Goal: Information Seeking & Learning: Compare options

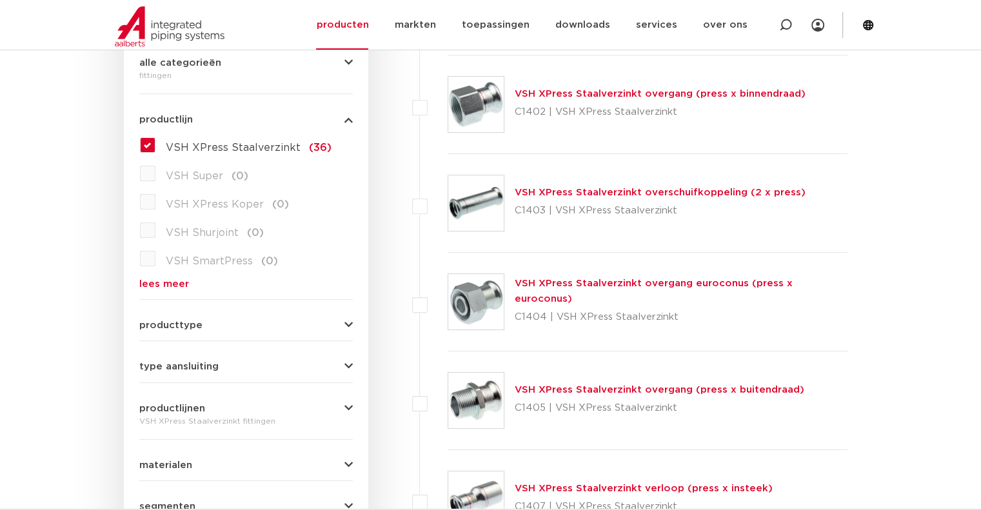
scroll to position [65, 0]
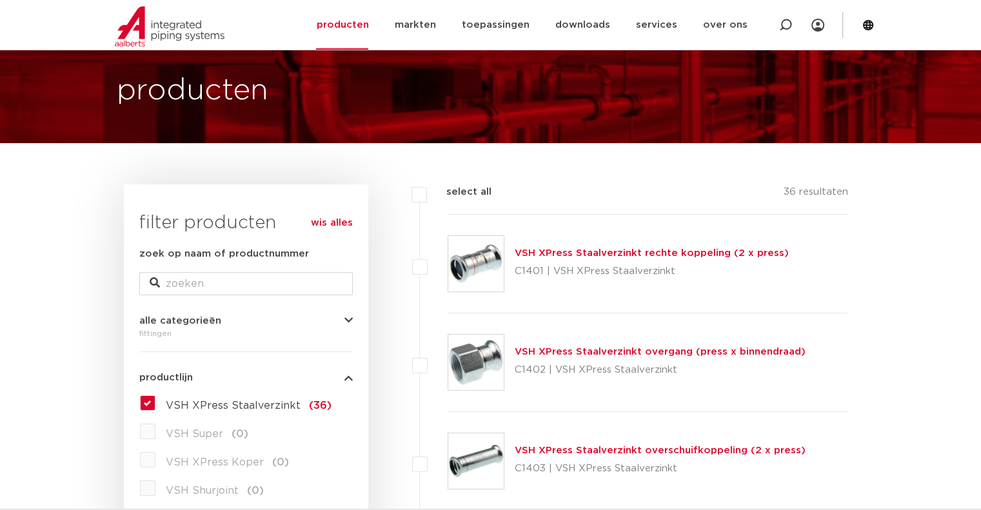
click at [628, 252] on link "VSH XPress Staalverzinkt rechte koppeling (2 x press)" at bounding box center [652, 253] width 274 height 10
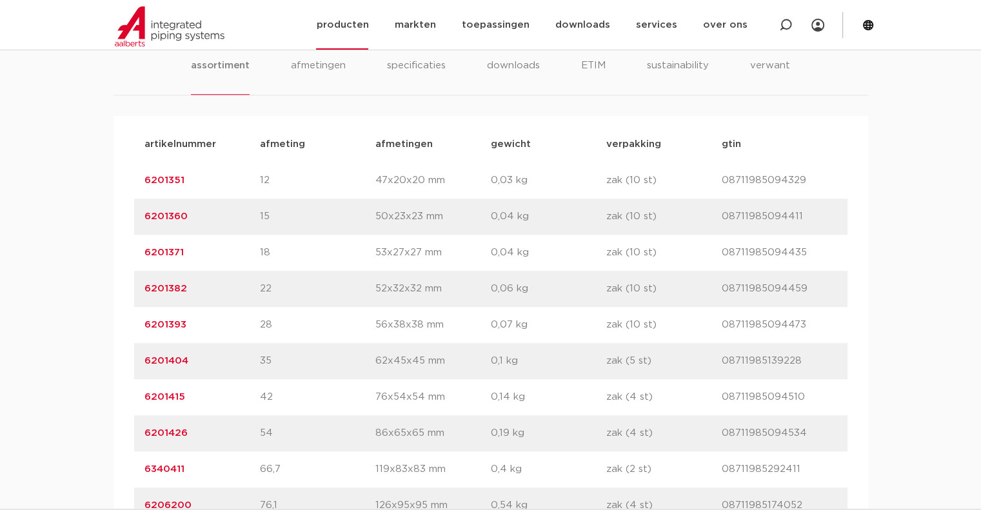
scroll to position [774, 0]
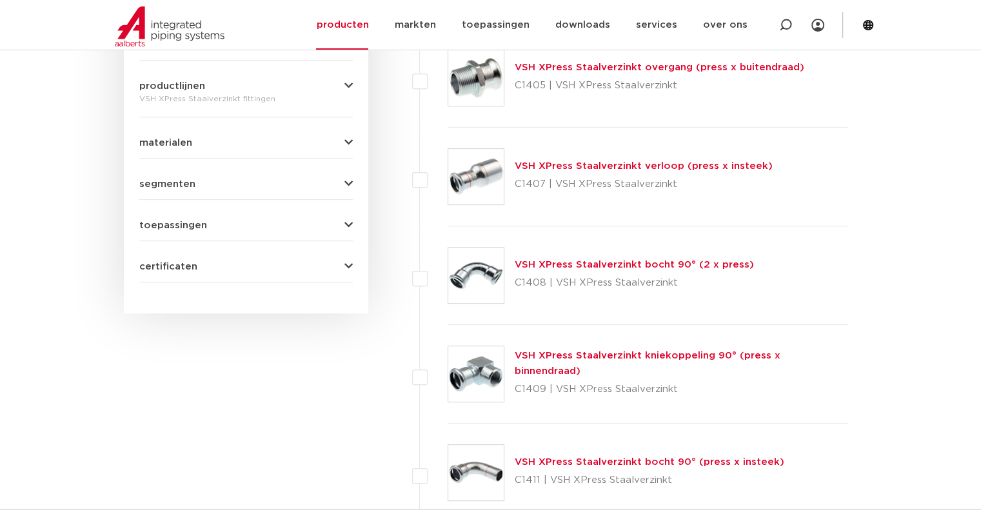
scroll to position [839, 0]
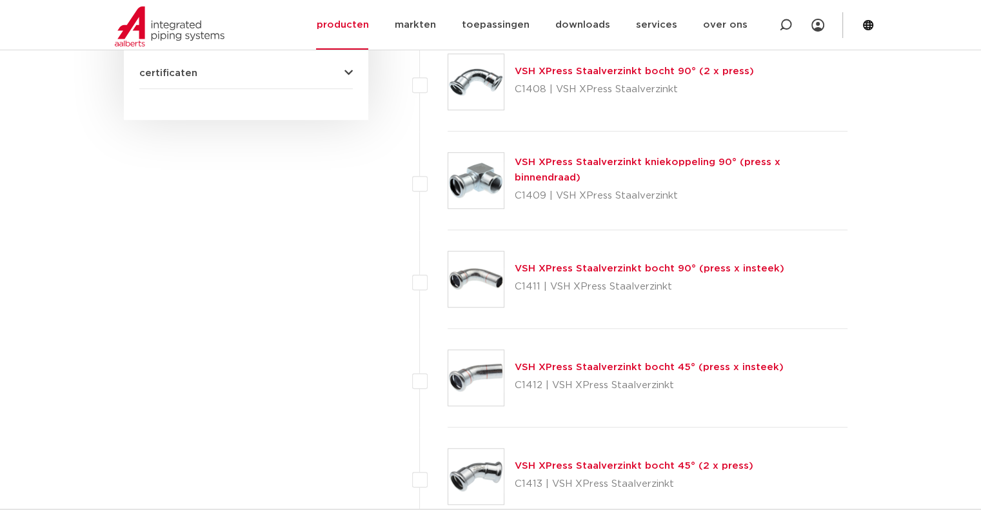
click at [639, 271] on link "VSH XPress Staalverzinkt bocht 90° (press x insteek)" at bounding box center [650, 269] width 270 height 10
click at [596, 363] on link "VSH XPress Staalverzinkt bocht 45° (press x insteek)" at bounding box center [649, 368] width 269 height 10
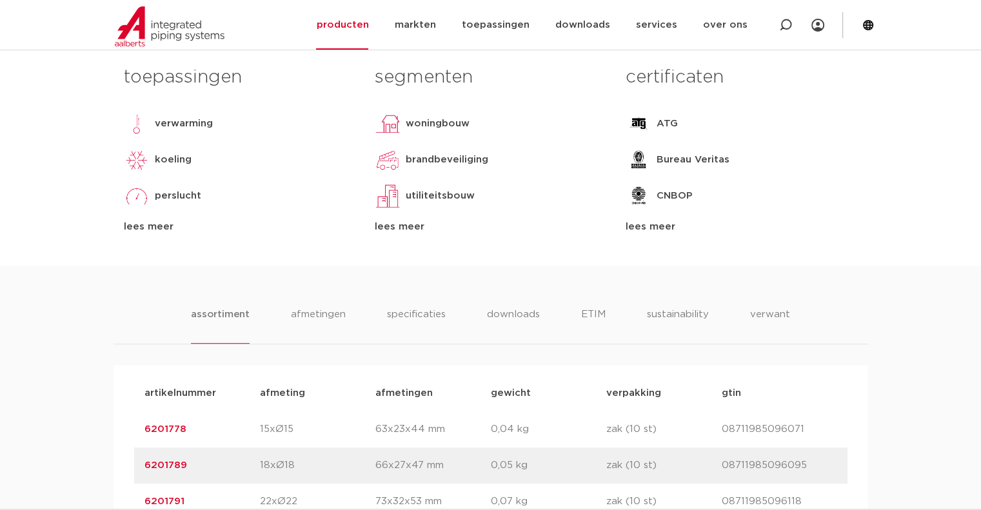
scroll to position [774, 0]
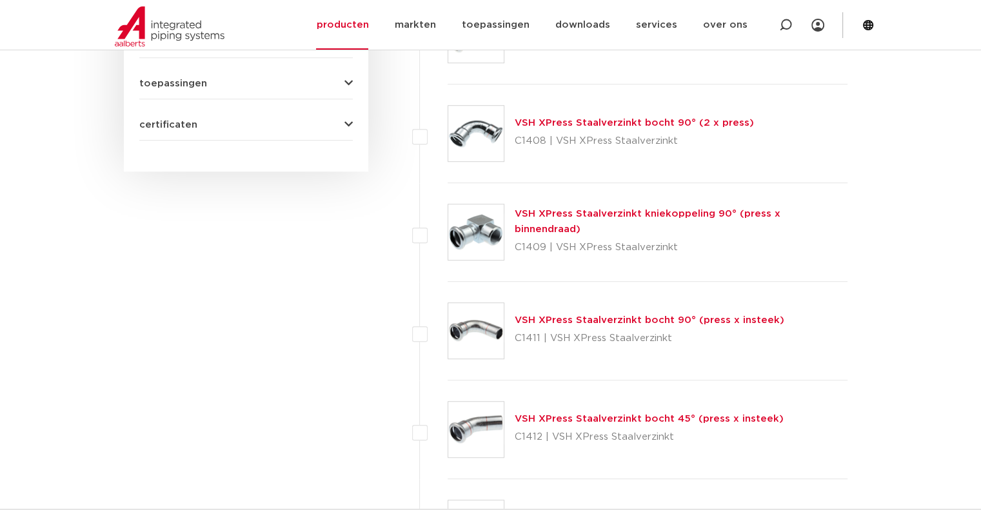
scroll to position [710, 0]
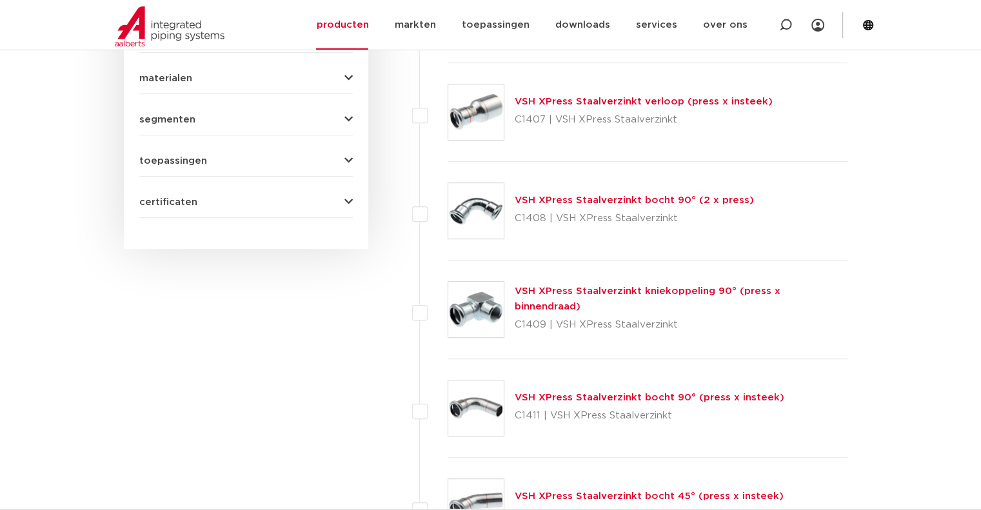
click at [639, 203] on link "VSH XPress Staalverzinkt bocht 90° (2 x press)" at bounding box center [634, 201] width 239 height 10
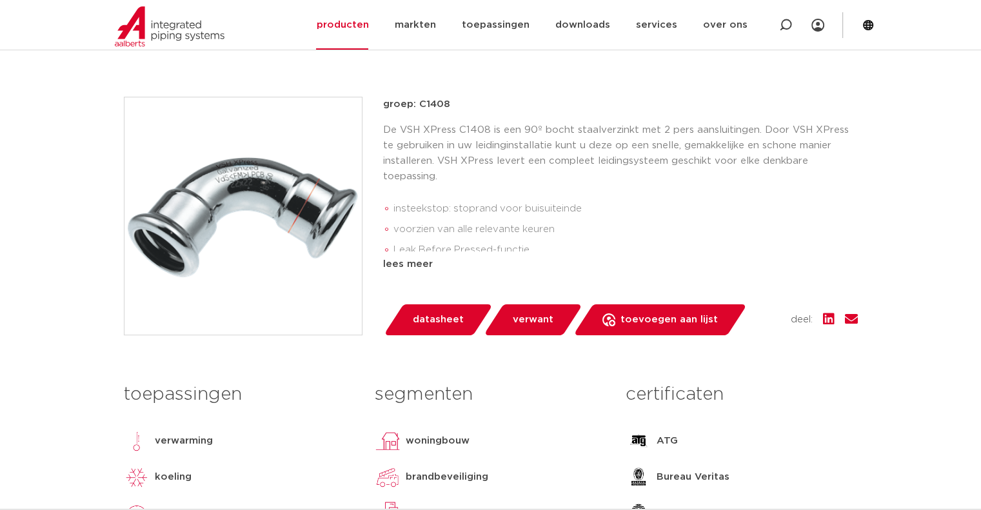
scroll to position [258, 0]
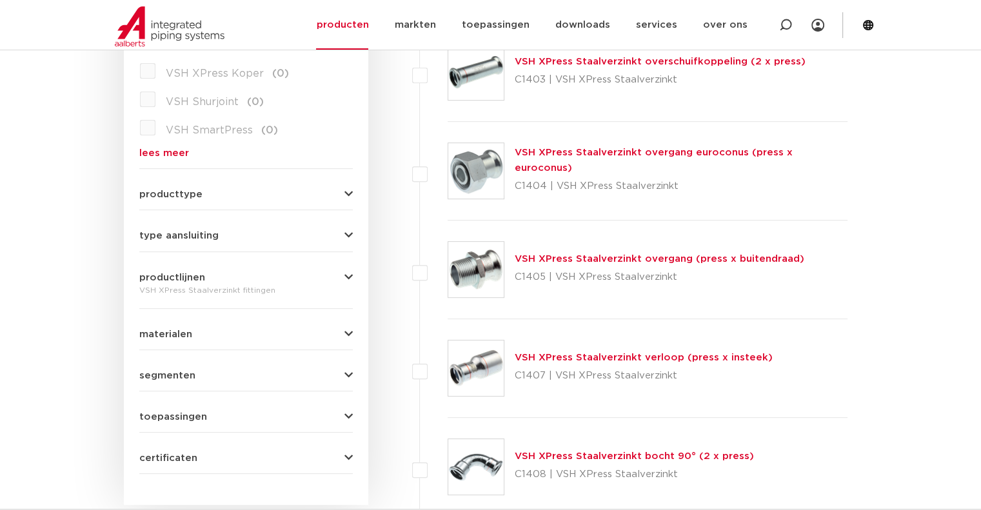
scroll to position [452, 0]
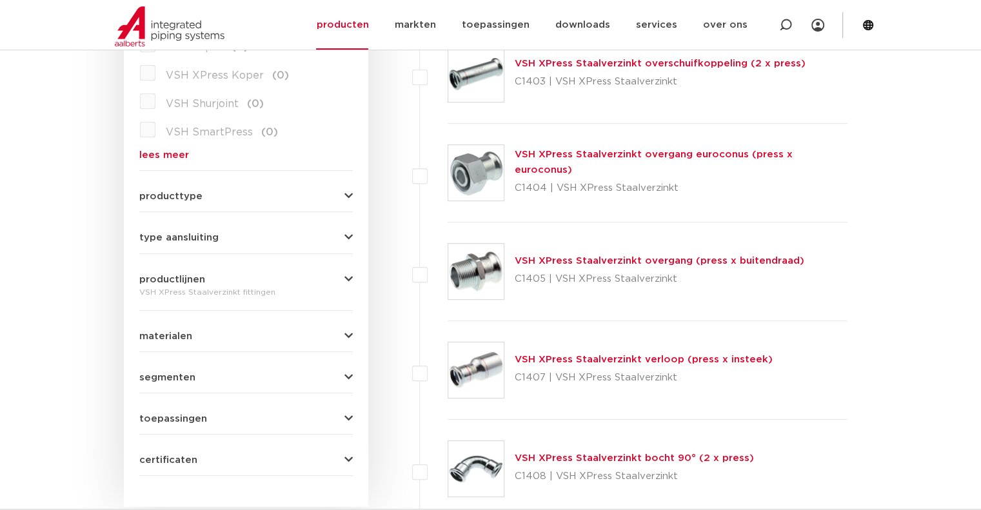
click at [726, 359] on link "VSH XPress Staalverzinkt verloop (press x insteek)" at bounding box center [644, 360] width 258 height 10
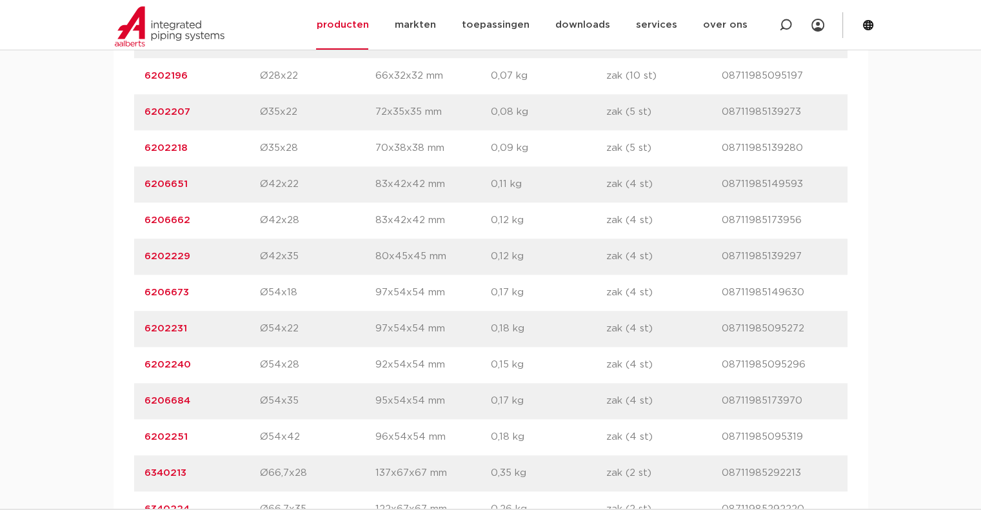
scroll to position [1226, 0]
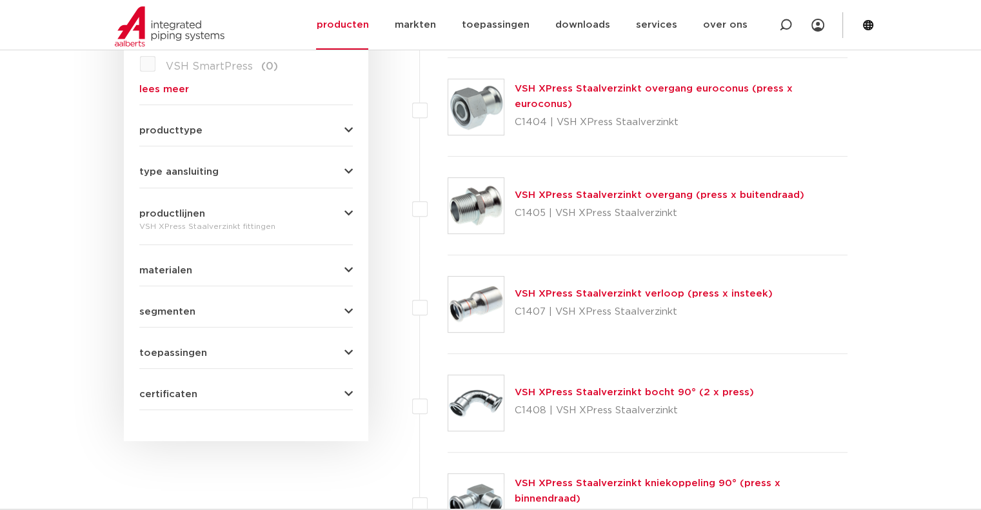
scroll to position [516, 0]
